Goal: Check status: Check status

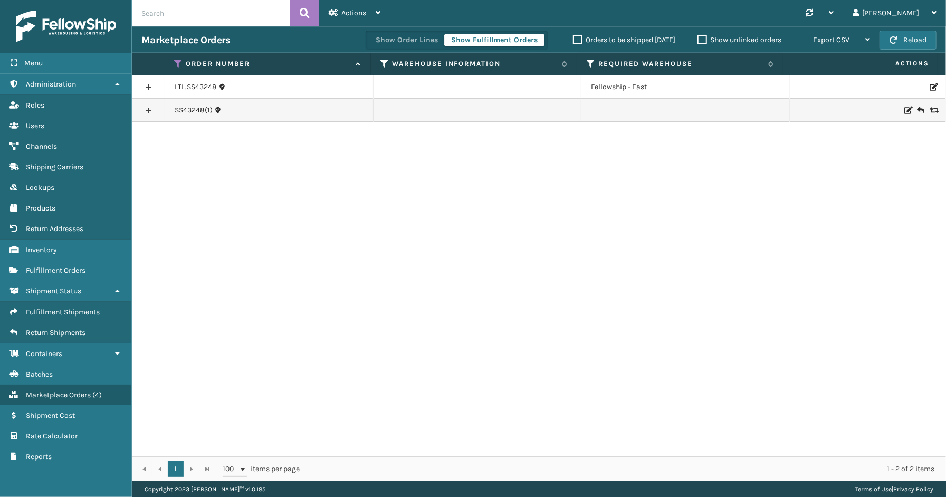
click at [177, 63] on icon at bounding box center [179, 63] width 8 height 9
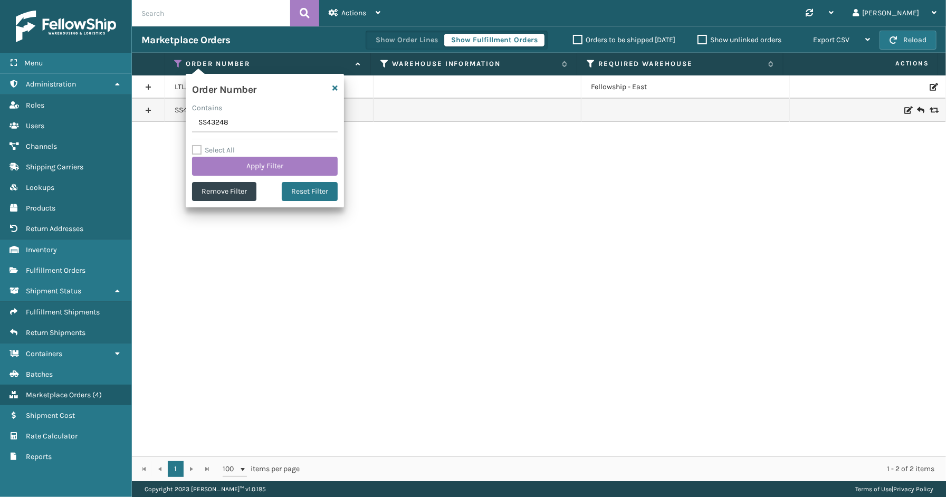
drag, startPoint x: 244, startPoint y: 123, endPoint x: 195, endPoint y: 123, distance: 49.1
click at [195, 123] on input "SS43248" at bounding box center [265, 122] width 146 height 19
paste input "ss43321"
type input "ss43321"
click at [248, 165] on button "Apply Filter" at bounding box center [265, 166] width 146 height 19
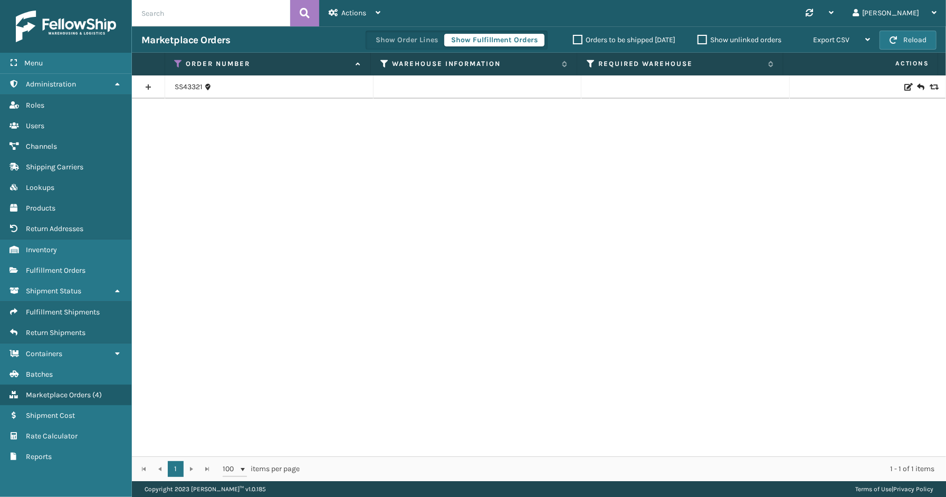
click at [146, 87] on link at bounding box center [148, 87] width 33 height 17
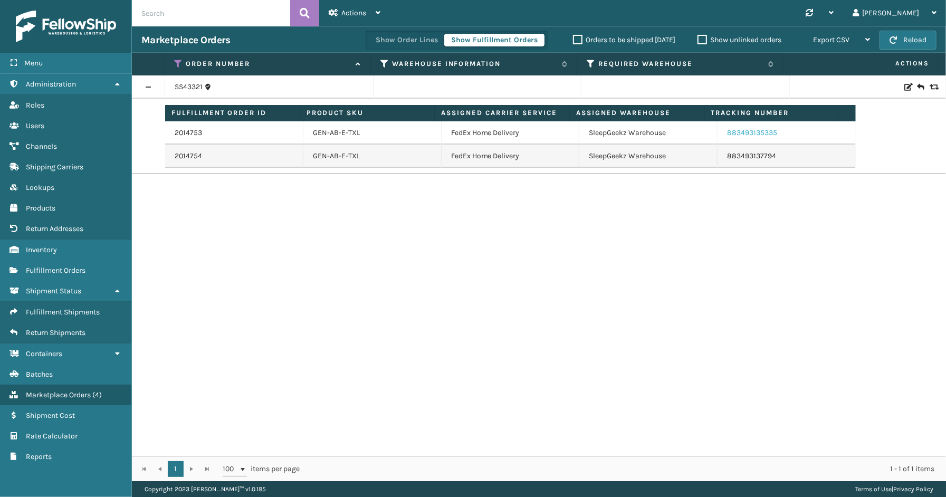
click at [740, 131] on link "883493135335" at bounding box center [752, 132] width 50 height 9
click at [187, 132] on link "2014753" at bounding box center [188, 133] width 27 height 11
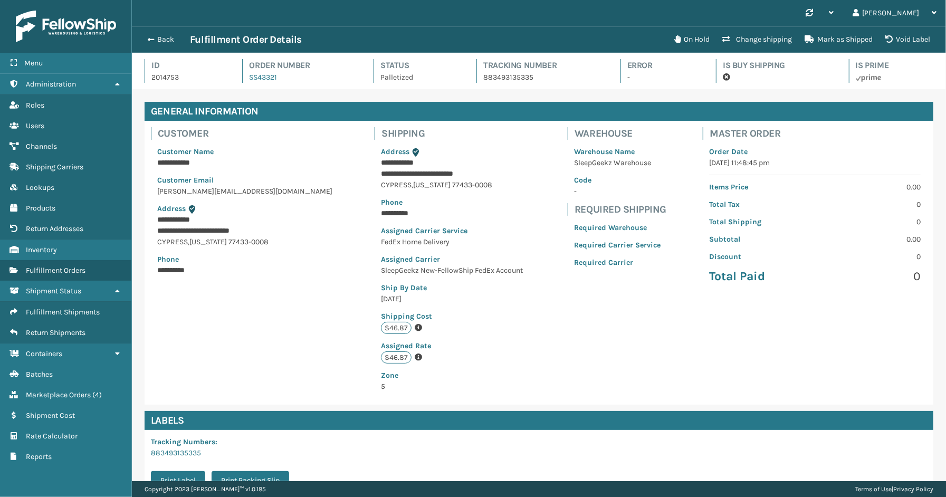
scroll to position [25, 814]
click at [169, 40] on button "Back" at bounding box center [165, 39] width 49 height 9
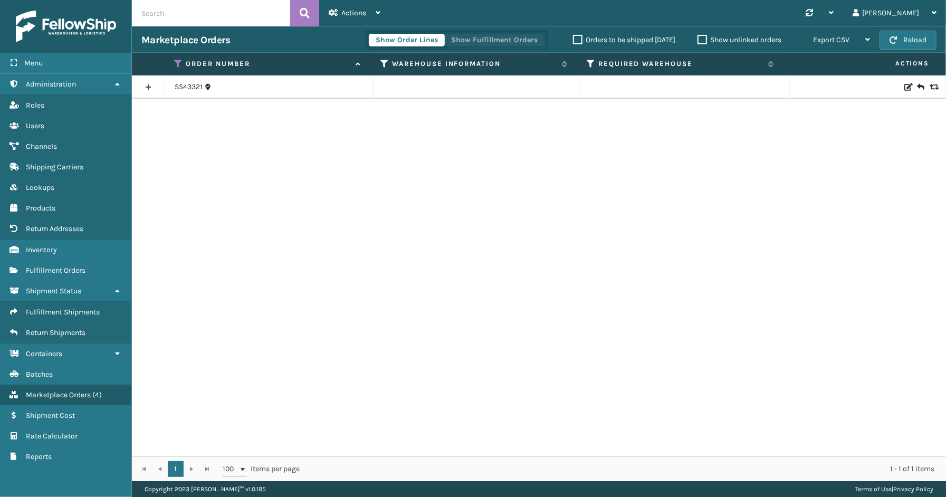
drag, startPoint x: 489, startPoint y: 39, endPoint x: 472, endPoint y: 45, distance: 18.3
click at [489, 39] on button "Show Fulfillment Orders" at bounding box center [494, 40] width 100 height 13
click at [150, 87] on link at bounding box center [148, 87] width 33 height 17
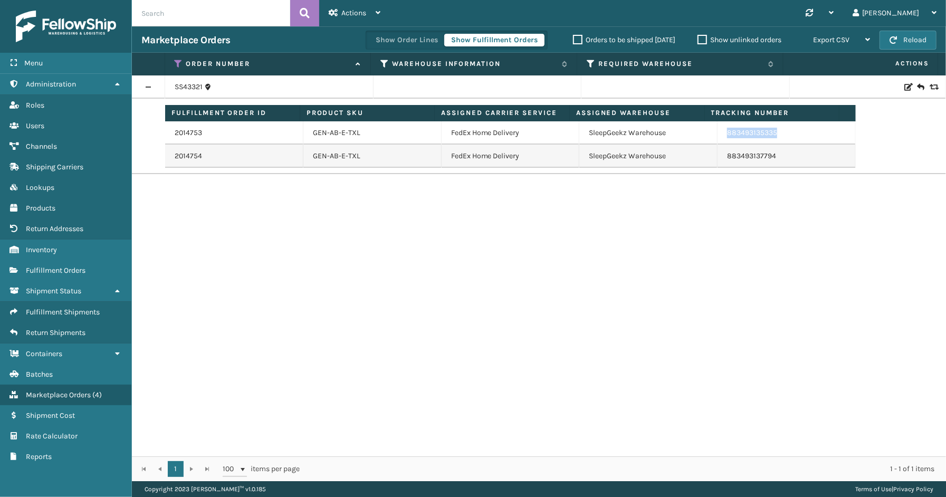
drag, startPoint x: 774, startPoint y: 132, endPoint x: 713, endPoint y: 133, distance: 61.2
click at [717, 133] on td "883493135335" at bounding box center [786, 132] width 138 height 23
copy link "883493135335"
drag, startPoint x: 802, startPoint y: 159, endPoint x: 707, endPoint y: 164, distance: 95.1
click at [707, 164] on tr "2014754 GEN-AB-E-TXL FedEx Home Delivery SleepGeekz Warehouse 883493137794" at bounding box center [510, 156] width 690 height 23
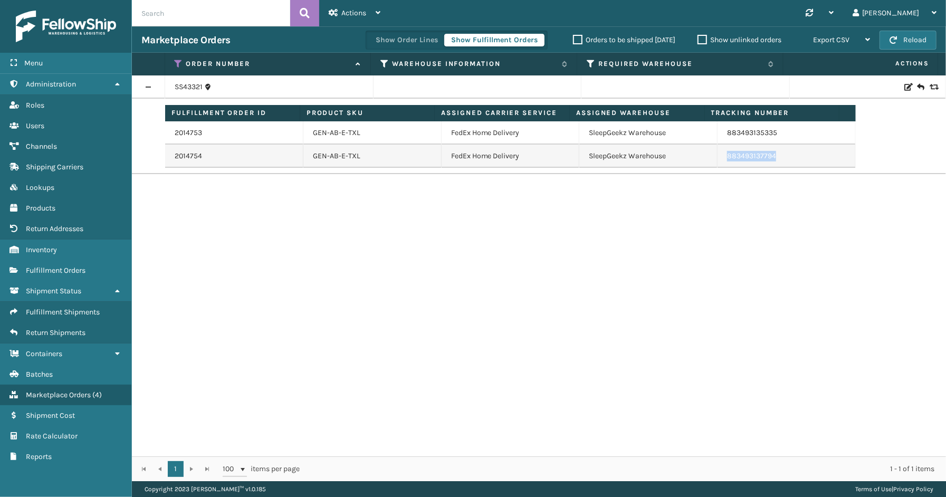
copy tr "883493137794"
click at [178, 61] on icon at bounding box center [179, 63] width 8 height 9
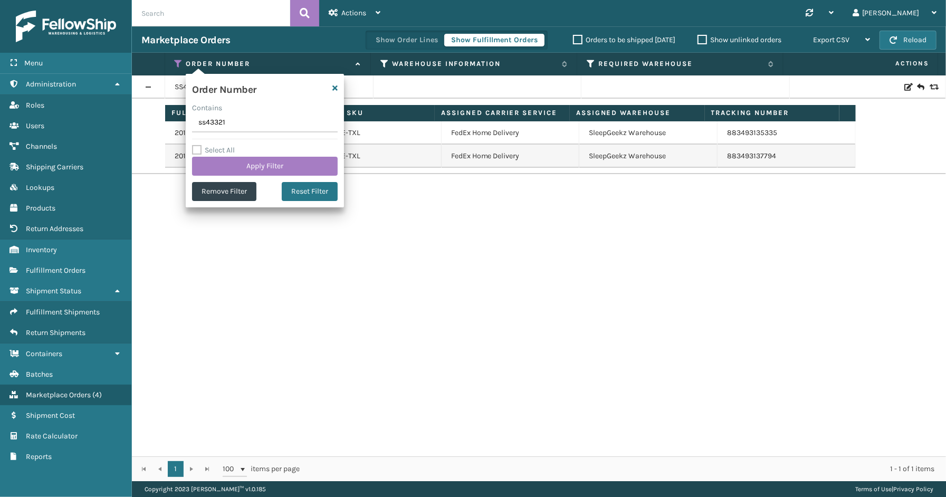
drag, startPoint x: 242, startPoint y: 118, endPoint x: 178, endPoint y: 120, distance: 63.3
click at [164, 119] on section "Marketplace Orders Show Order Lines Show Fulfillment Orders Orders to be shippe…" at bounding box center [539, 253] width 814 height 455
type input "SS43326"
click at [218, 161] on button "Apply Filter" at bounding box center [265, 166] width 146 height 19
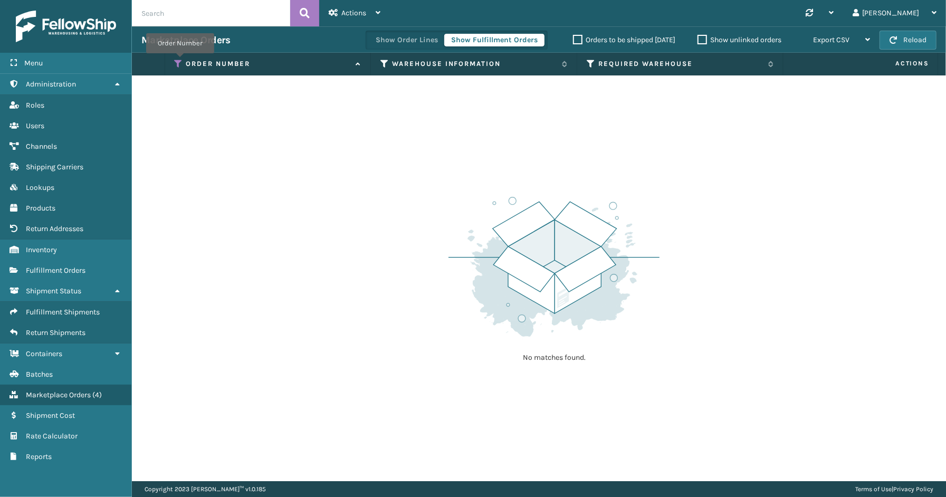
click at [180, 61] on icon at bounding box center [179, 63] width 8 height 9
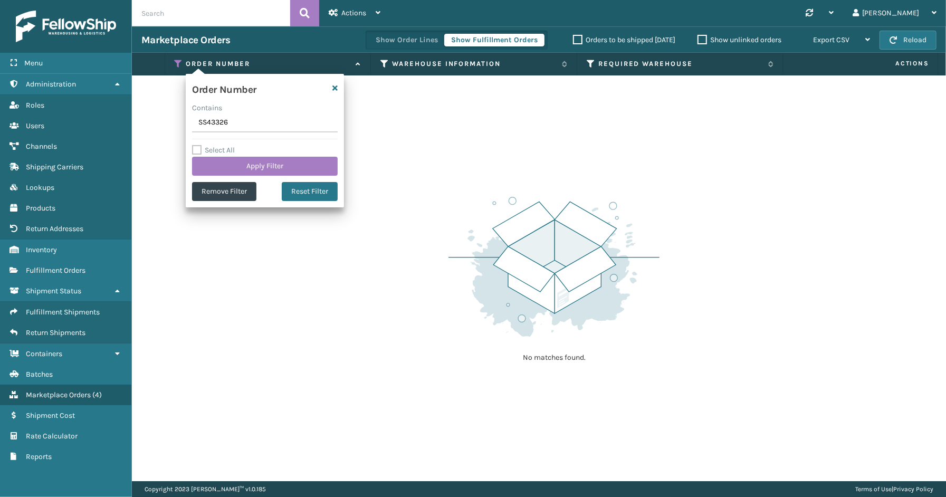
drag, startPoint x: 241, startPoint y: 123, endPoint x: 160, endPoint y: 124, distance: 80.2
click at [160, 124] on section "Marketplace Orders Show Order Lines Show Fulfillment Orders Orders to be shippe…" at bounding box center [539, 253] width 814 height 455
type input "112-5306570-2388236"
click at [223, 167] on button "Apply Filter" at bounding box center [265, 166] width 146 height 19
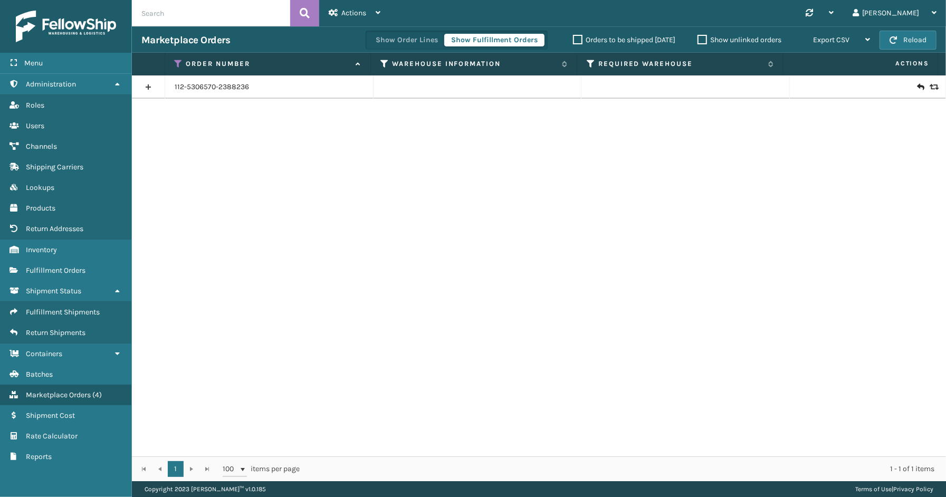
click at [153, 81] on link at bounding box center [148, 87] width 33 height 17
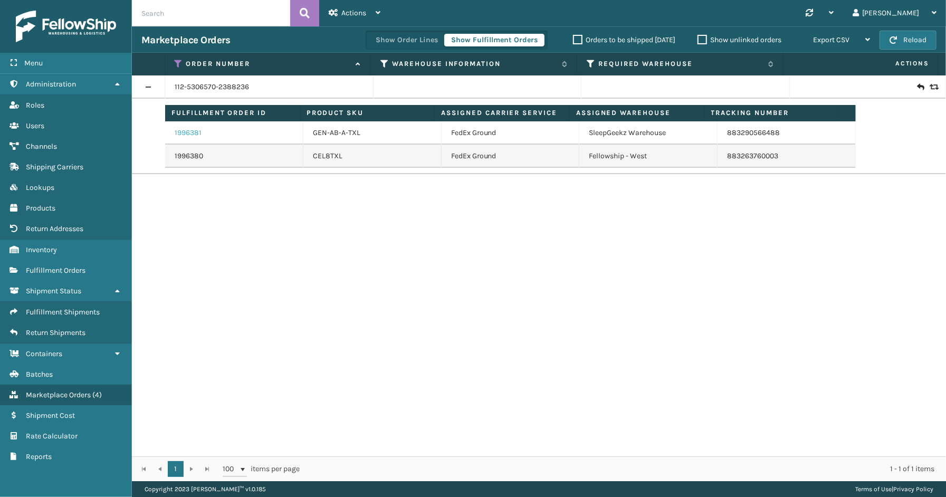
click at [196, 134] on link "1996381" at bounding box center [188, 133] width 27 height 11
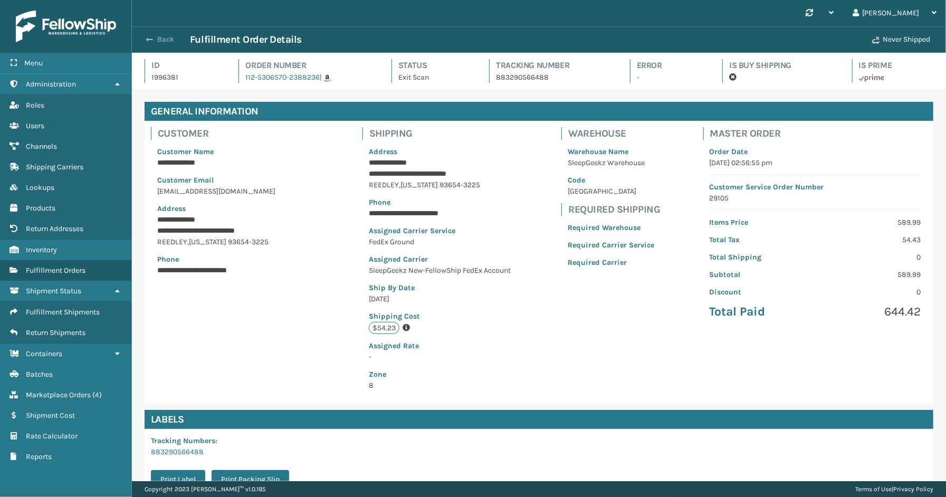
click at [168, 37] on button "Back" at bounding box center [165, 39] width 49 height 9
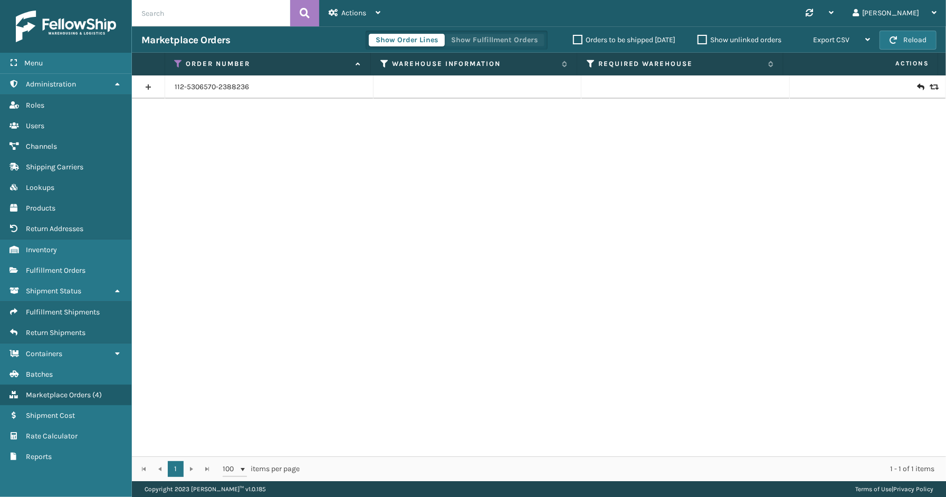
click at [496, 39] on button "Show Fulfillment Orders" at bounding box center [494, 40] width 100 height 13
click at [180, 62] on icon at bounding box center [179, 63] width 8 height 9
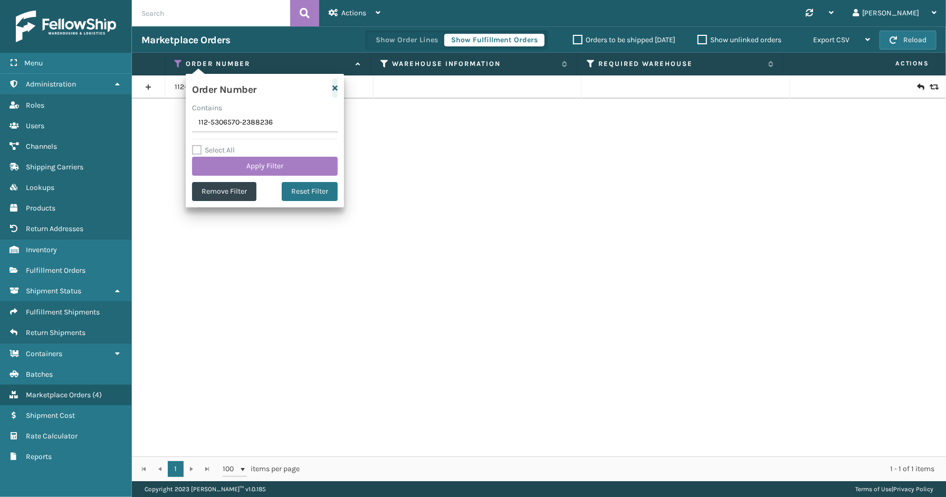
click at [335, 88] on icon "button" at bounding box center [334, 87] width 5 height 7
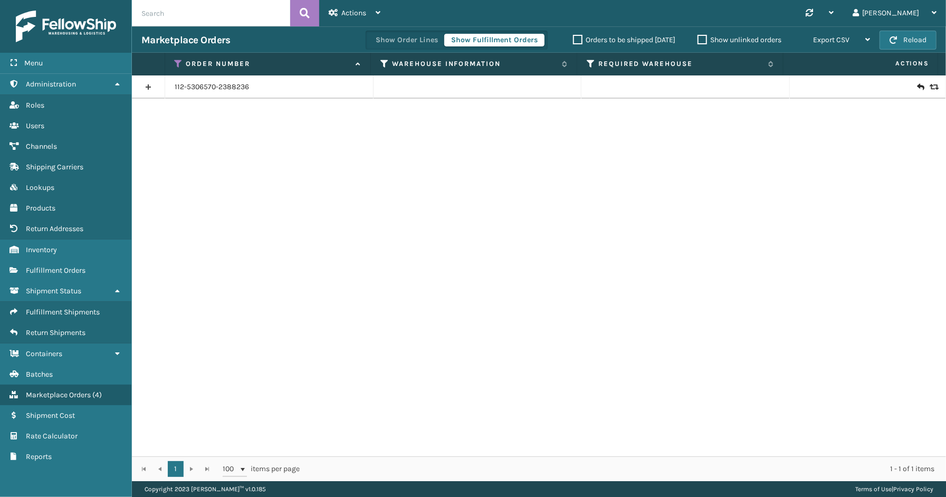
click at [148, 87] on link at bounding box center [148, 87] width 33 height 17
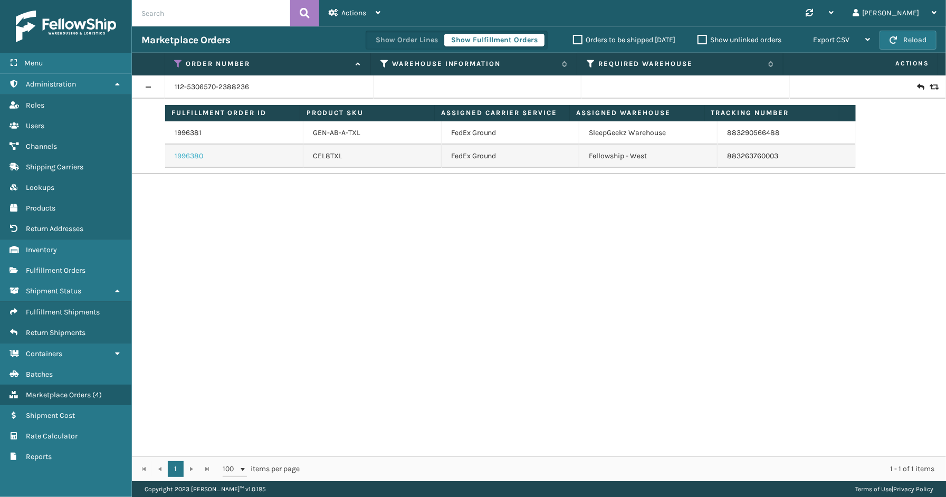
click at [199, 156] on link "1996380" at bounding box center [189, 156] width 28 height 11
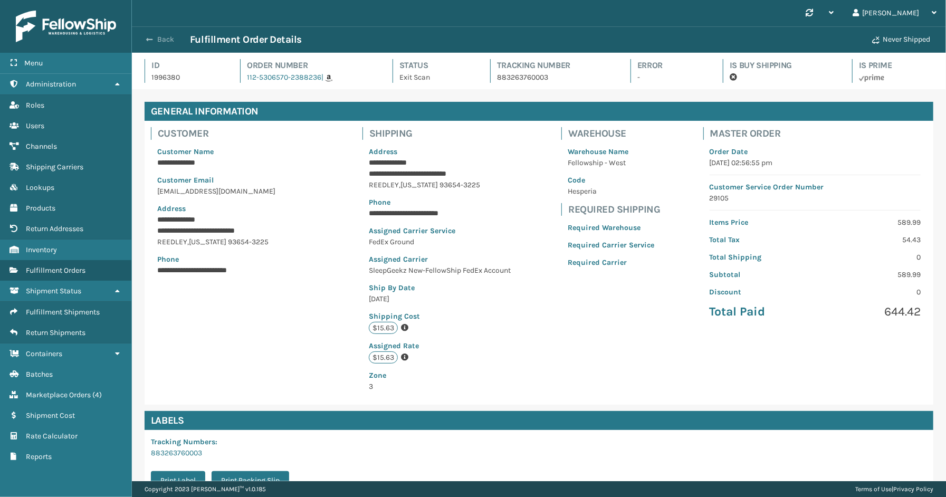
click at [171, 37] on button "Back" at bounding box center [165, 39] width 49 height 9
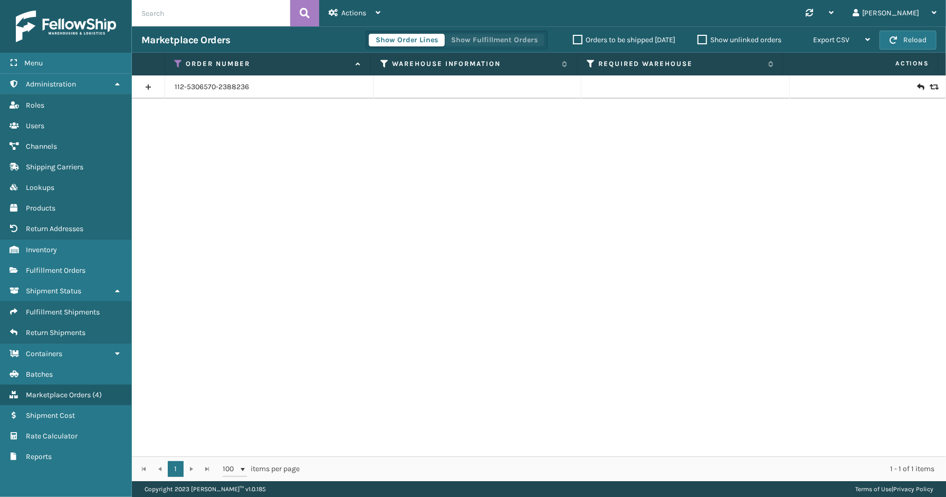
click at [481, 42] on button "Show Fulfillment Orders" at bounding box center [494, 40] width 100 height 13
click at [176, 62] on icon at bounding box center [179, 63] width 8 height 9
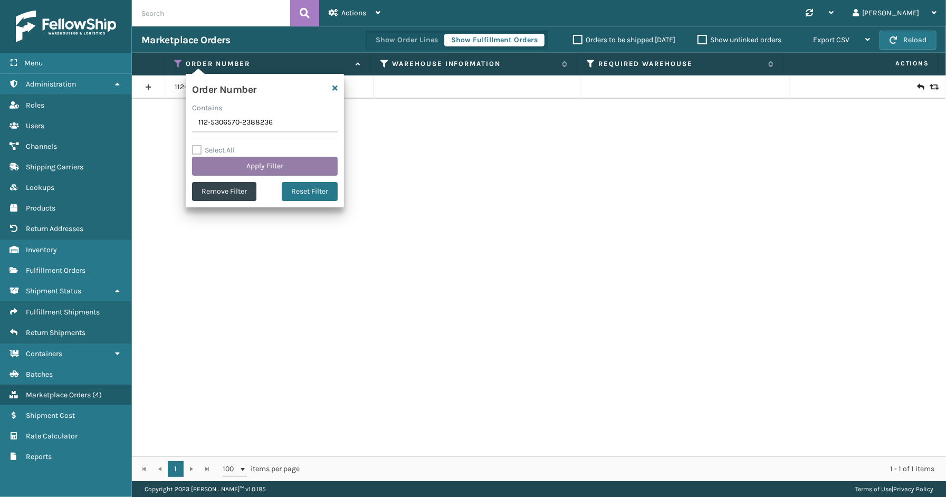
click at [251, 164] on button "Apply Filter" at bounding box center [265, 166] width 146 height 19
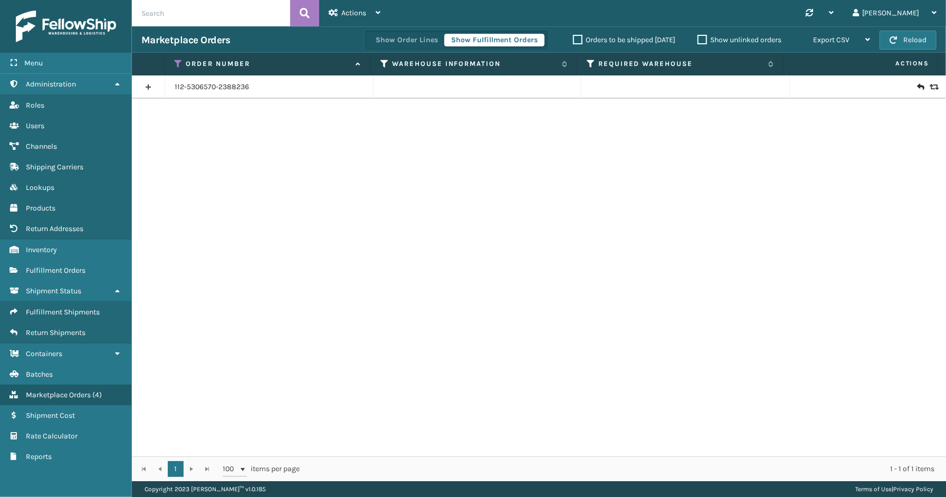
drag, startPoint x: 148, startPoint y: 84, endPoint x: 153, endPoint y: 95, distance: 11.6
click at [148, 84] on link at bounding box center [148, 87] width 33 height 17
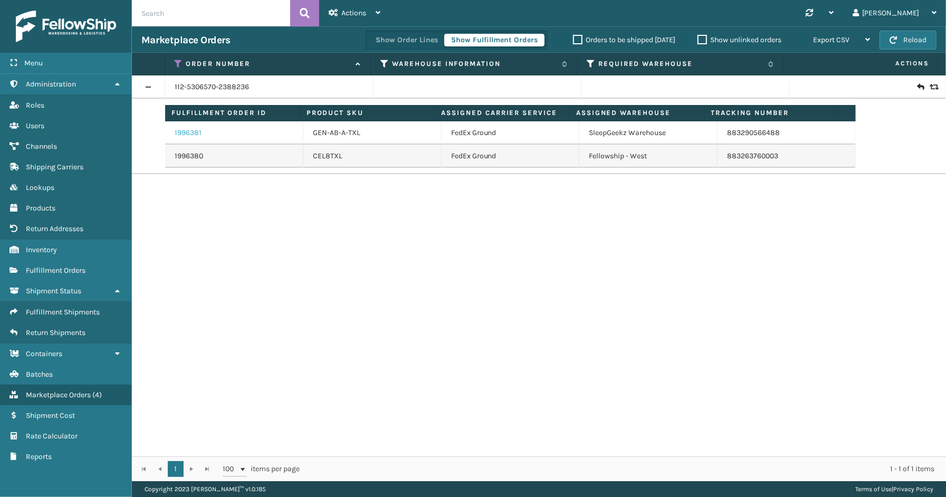
click at [196, 130] on link "1996381" at bounding box center [188, 133] width 27 height 11
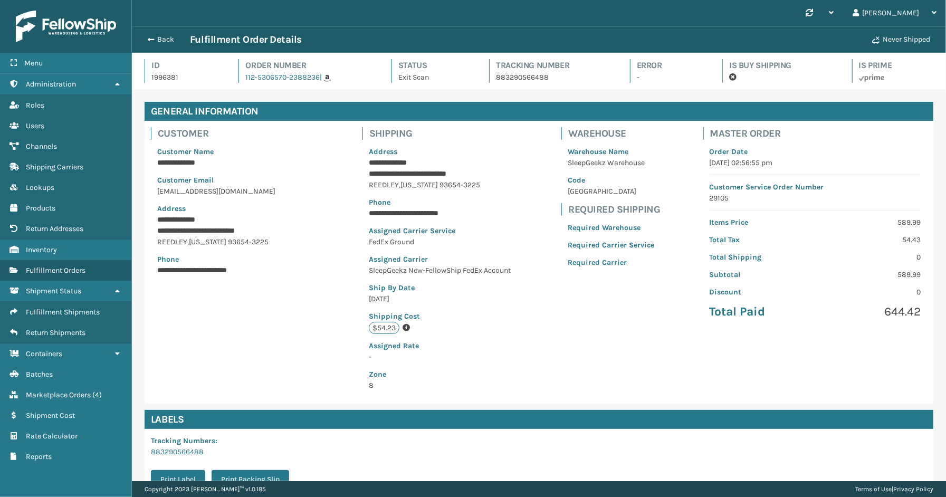
scroll to position [25, 814]
click at [155, 39] on button "Back" at bounding box center [165, 39] width 49 height 9
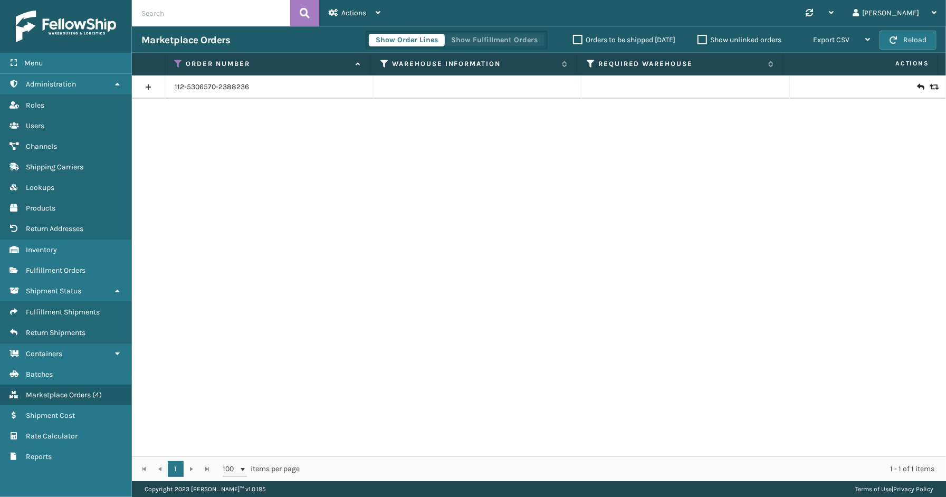
click at [460, 34] on button "Show Fulfillment Orders" at bounding box center [494, 40] width 100 height 13
click at [146, 88] on link at bounding box center [148, 87] width 33 height 17
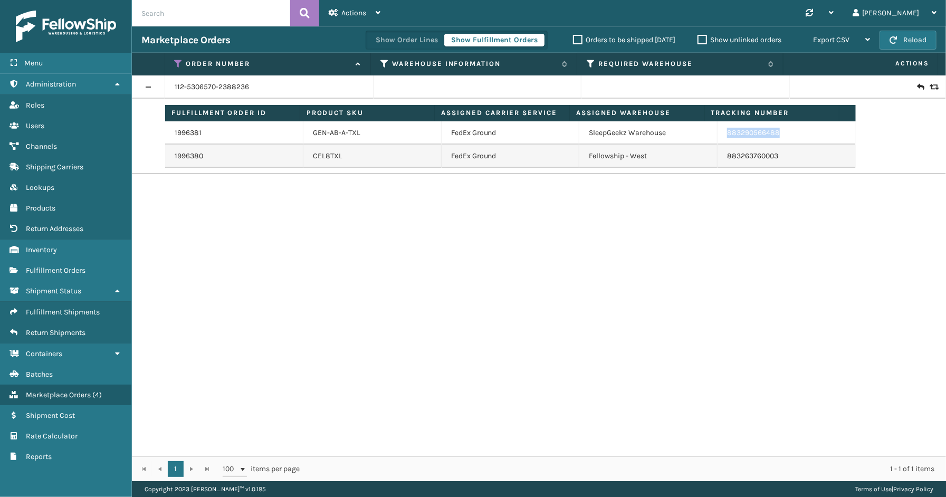
drag, startPoint x: 765, startPoint y: 134, endPoint x: 718, endPoint y: 133, distance: 47.0
click at [718, 133] on td "883290566488" at bounding box center [786, 132] width 138 height 23
copy link "883290566488"
drag, startPoint x: 781, startPoint y: 158, endPoint x: 721, endPoint y: 159, distance: 60.1
click at [721, 159] on td "883263760003" at bounding box center [786, 156] width 138 height 23
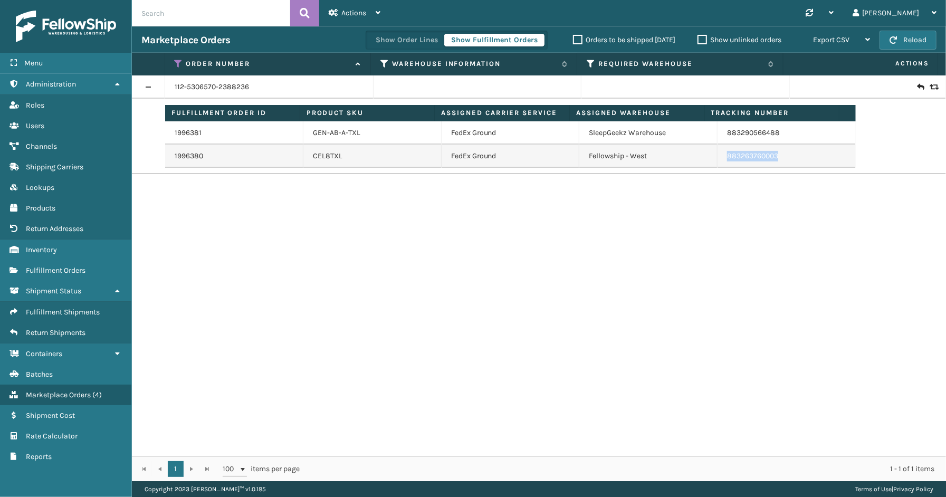
copy link "883263760003"
click at [94, 486] on div "Menu Administration Roles Users Channels Shipping Carriers Lookups Products Ret…" at bounding box center [66, 248] width 132 height 497
